Goal: Information Seeking & Learning: Learn about a topic

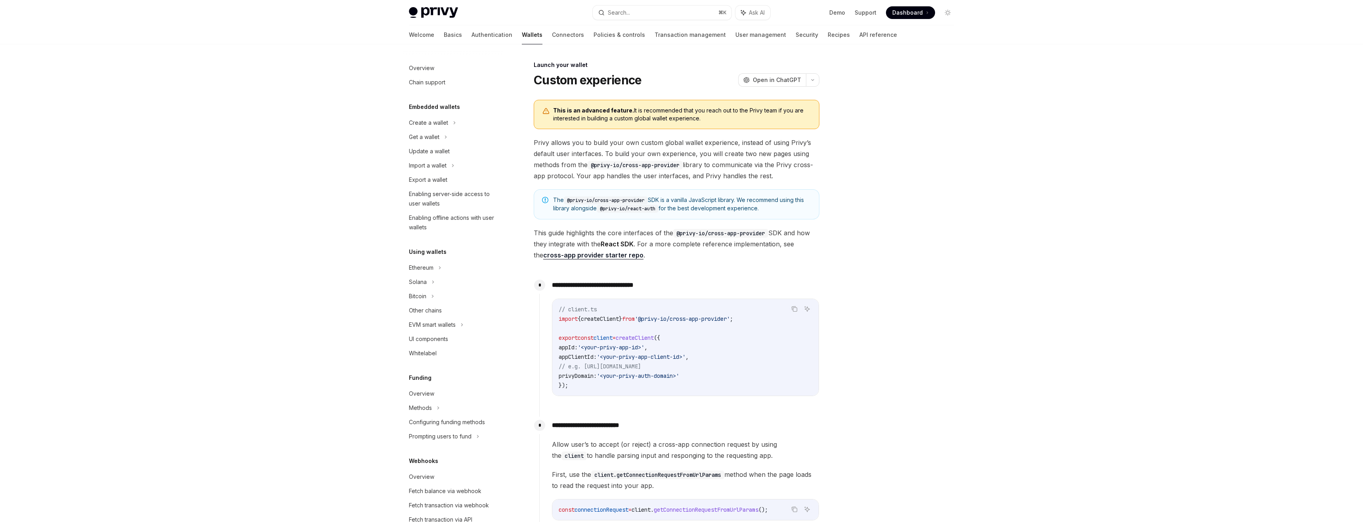
scroll to position [277, 0]
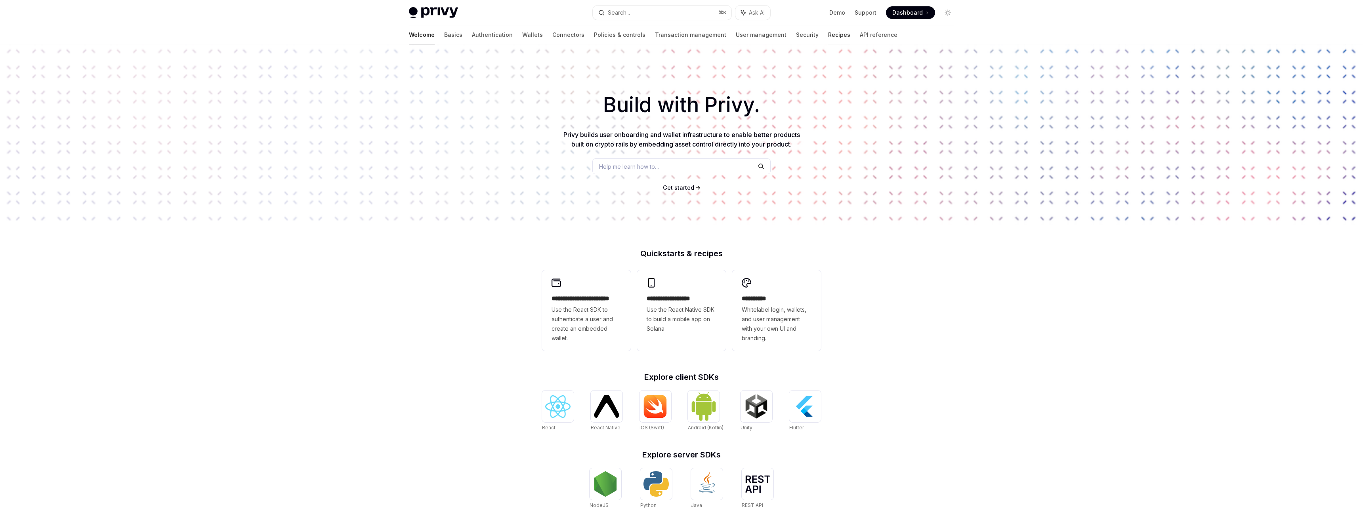
click at [828, 38] on link "Recipes" at bounding box center [839, 34] width 22 height 19
type textarea "*"
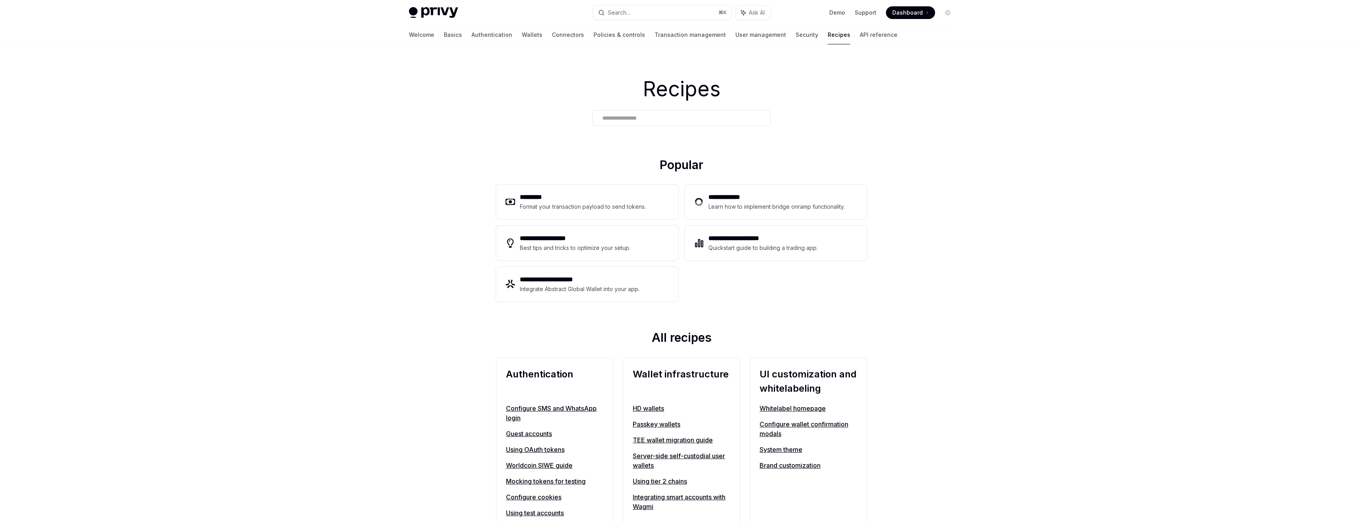
click at [623, 113] on div at bounding box center [682, 118] width 178 height 16
click at [625, 122] on input "text" at bounding box center [681, 118] width 159 height 8
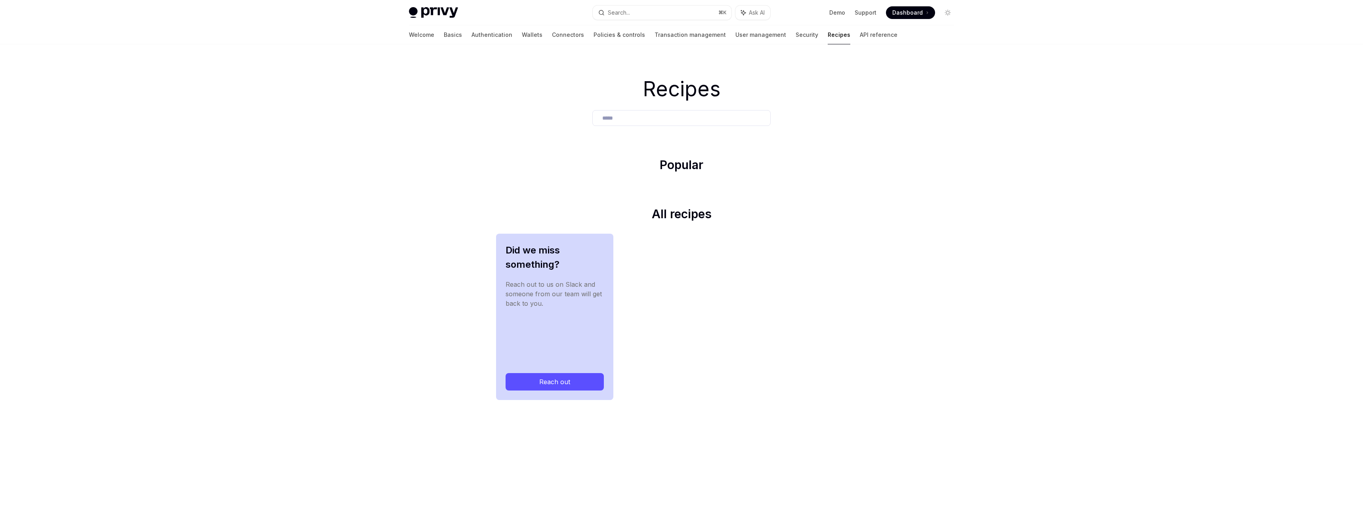
type input "*****"
click at [522, 33] on link "Wallets" at bounding box center [532, 34] width 21 height 19
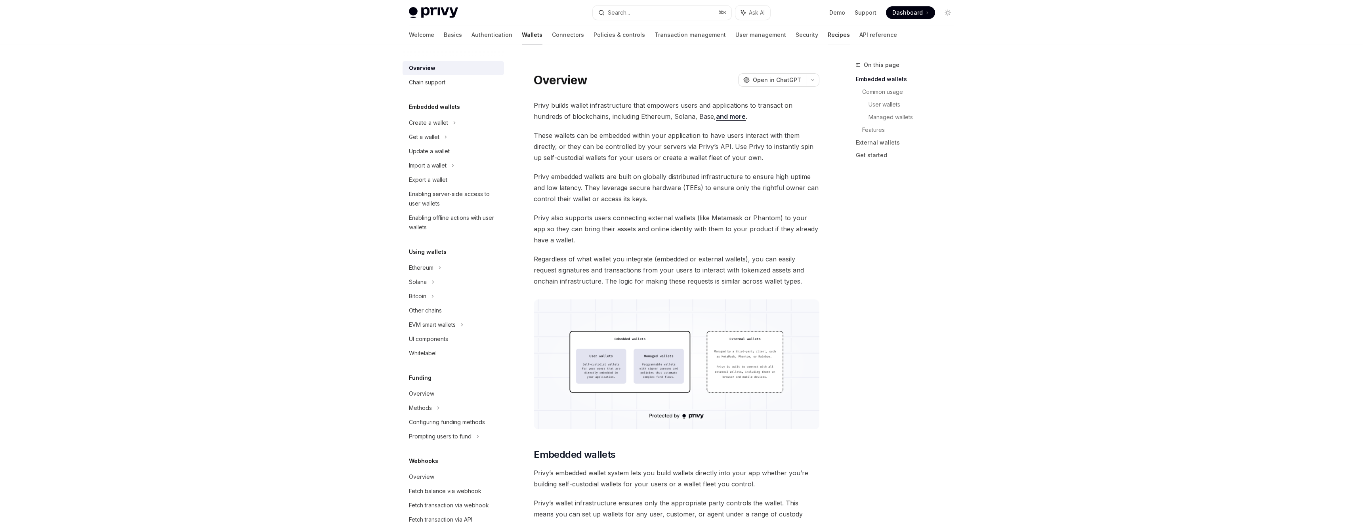
click at [828, 32] on link "Recipes" at bounding box center [839, 34] width 22 height 19
type textarea "*"
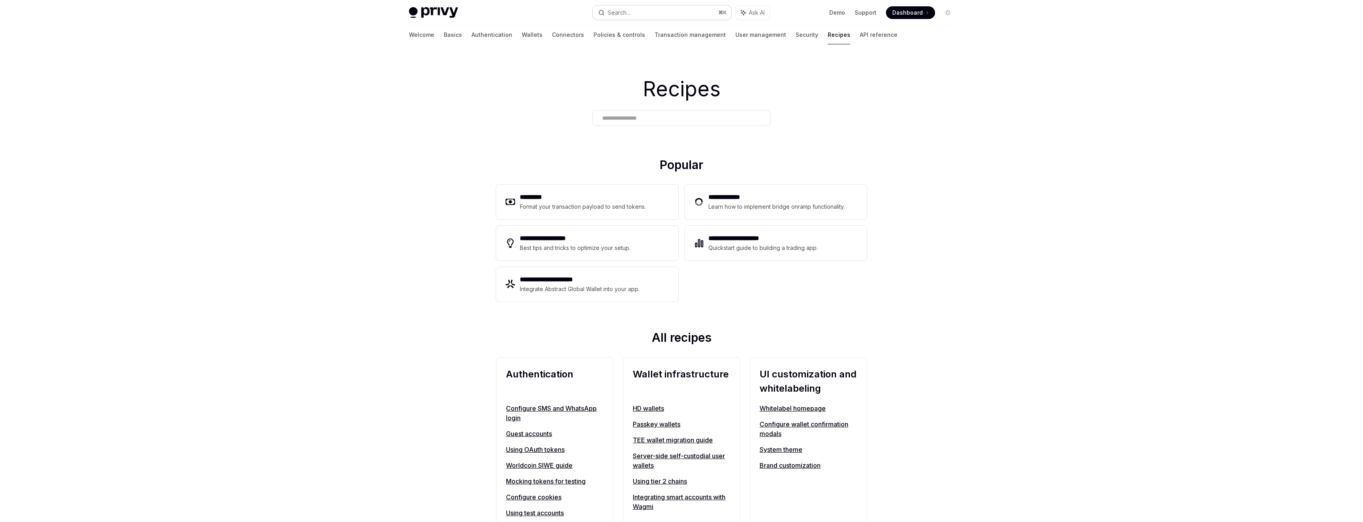
click at [660, 15] on button "Search... ⌘ K" at bounding box center [662, 13] width 139 height 14
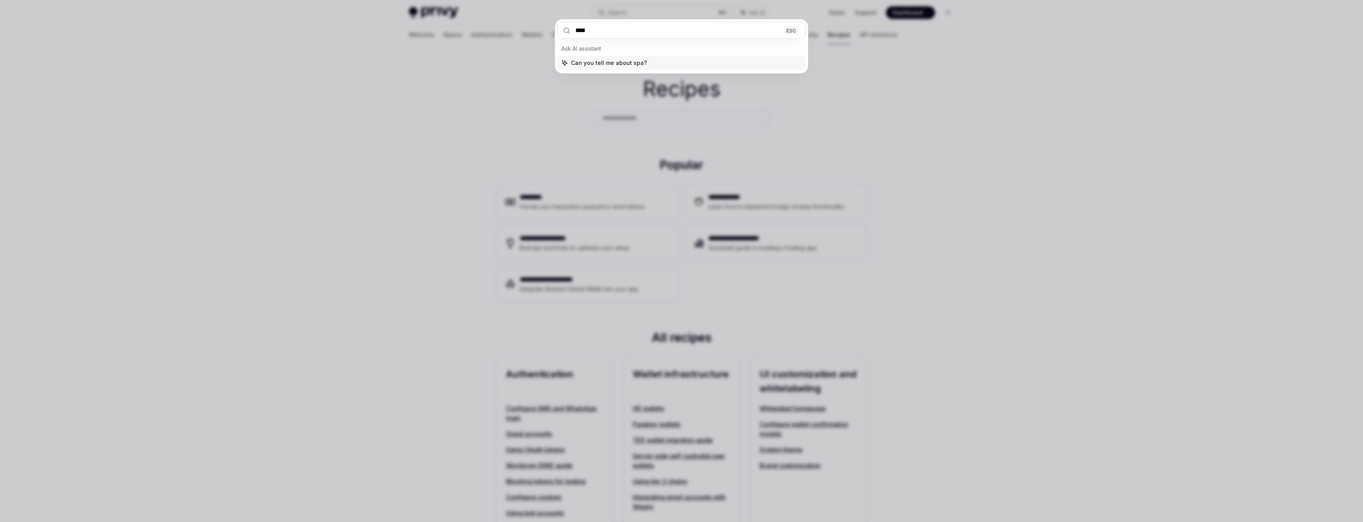
type input "*****"
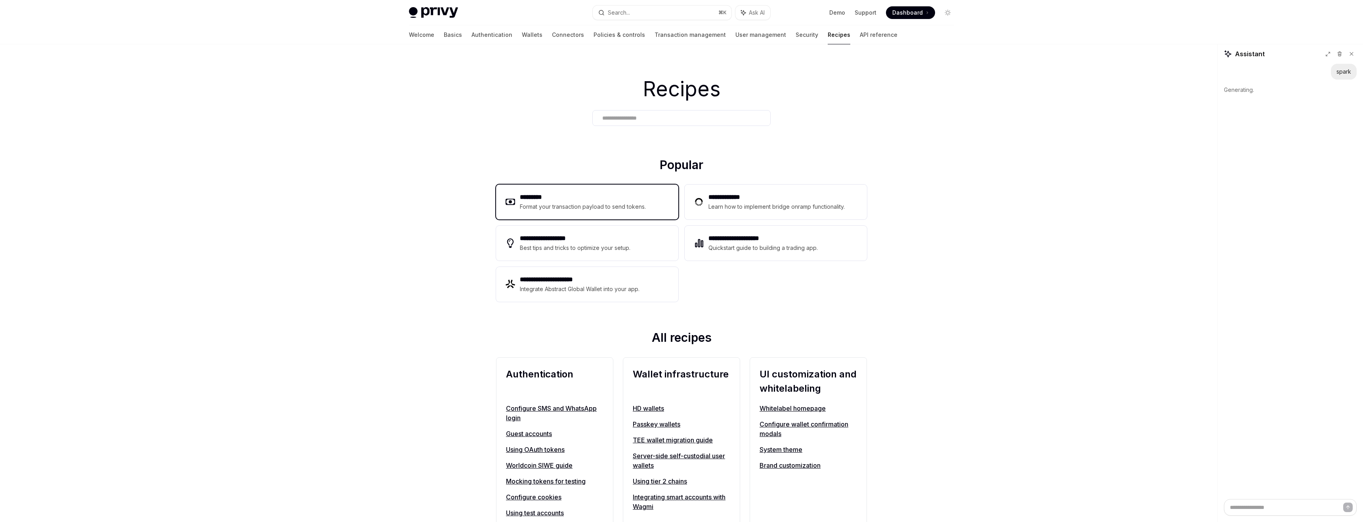
click at [589, 204] on div "Format your transaction payload to send tokens." at bounding box center [583, 207] width 126 height 10
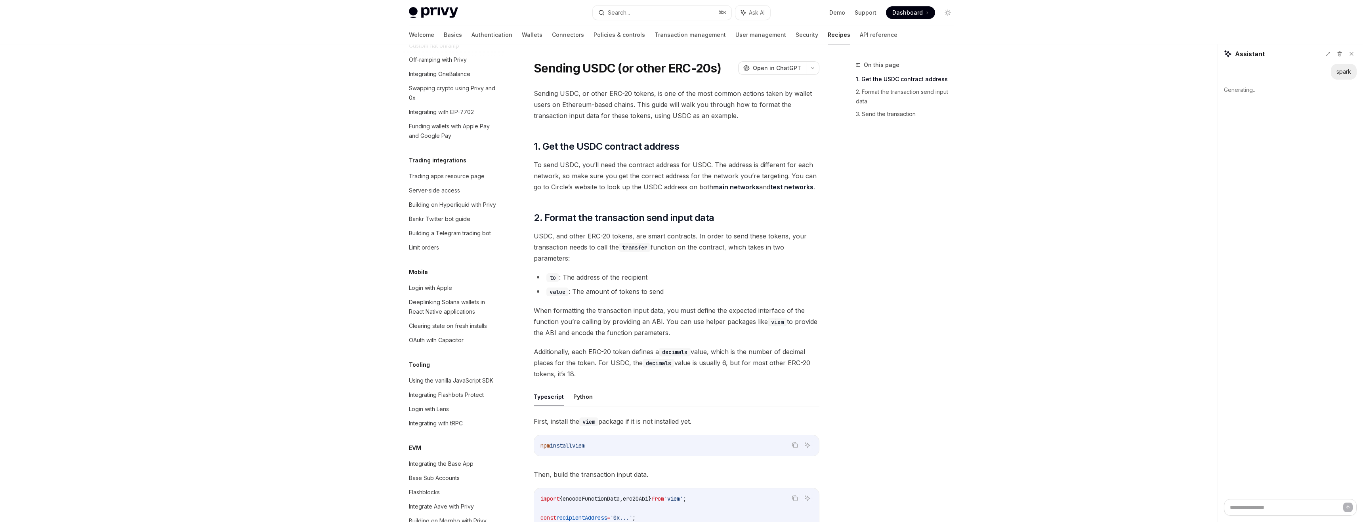
scroll to position [923, 0]
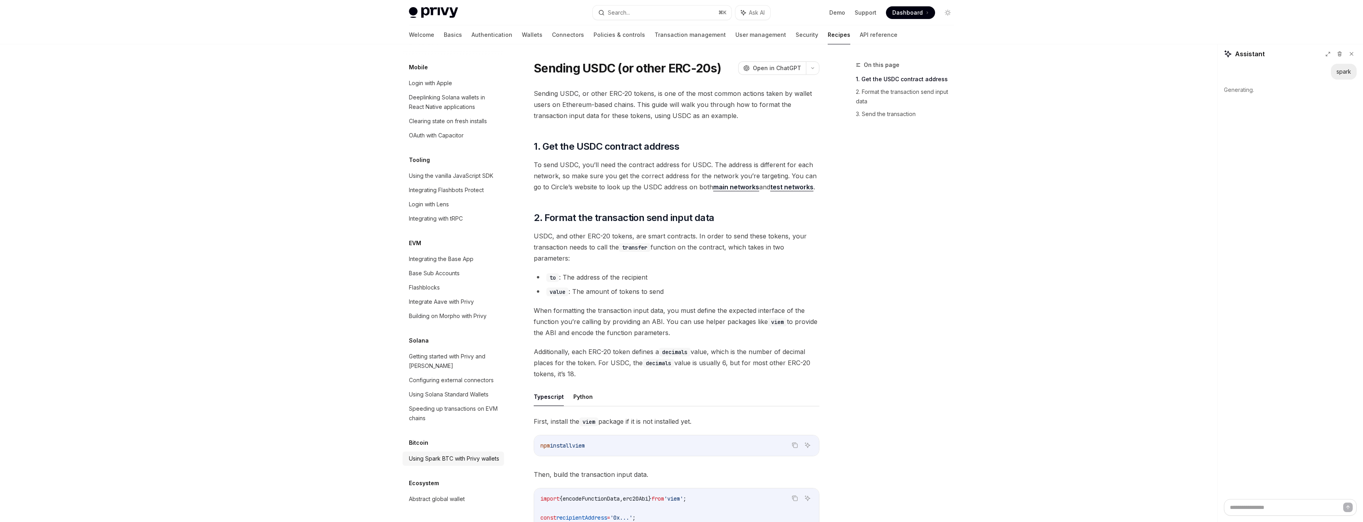
click at [452, 454] on div "Using Spark BTC with Privy wallets" at bounding box center [454, 459] width 90 height 10
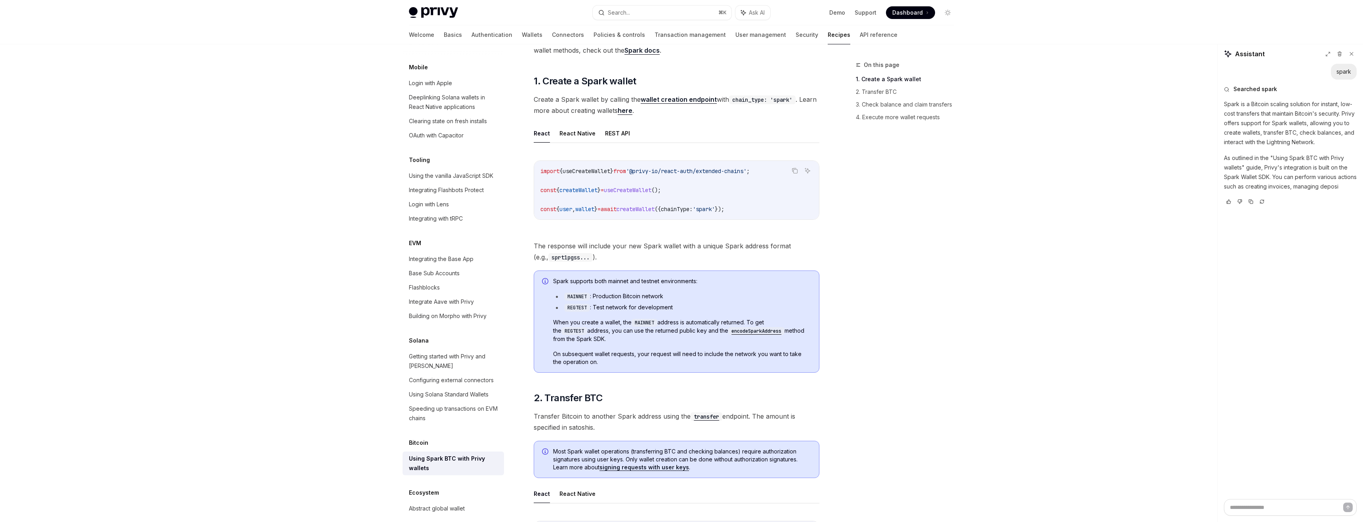
scroll to position [110, 0]
type textarea "*"
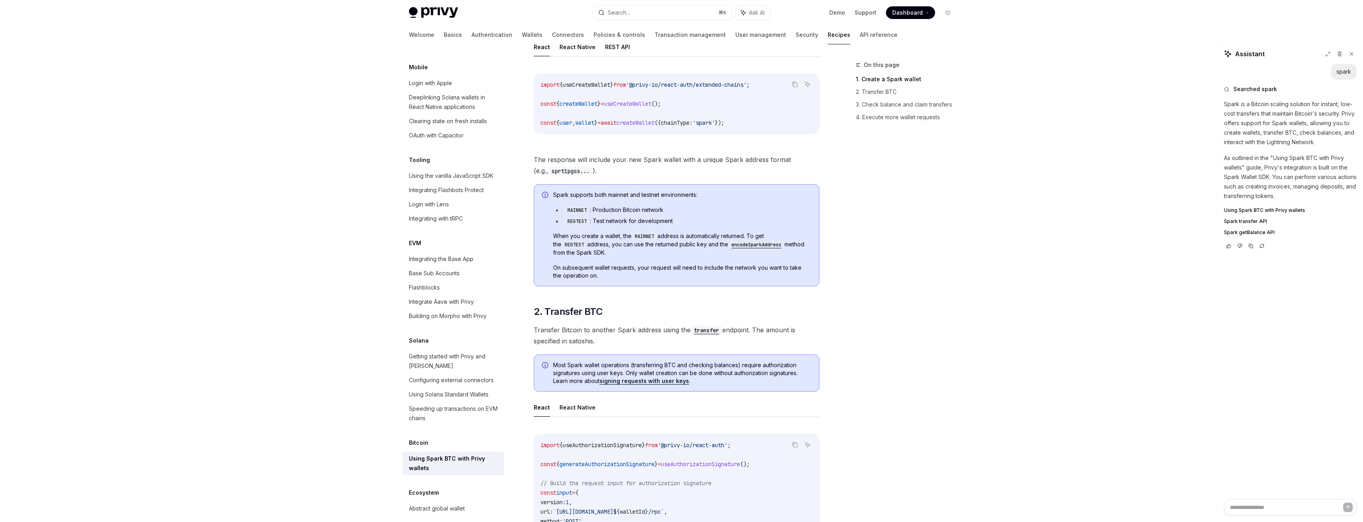
scroll to position [182, 0]
